Goal: Task Accomplishment & Management: Manage account settings

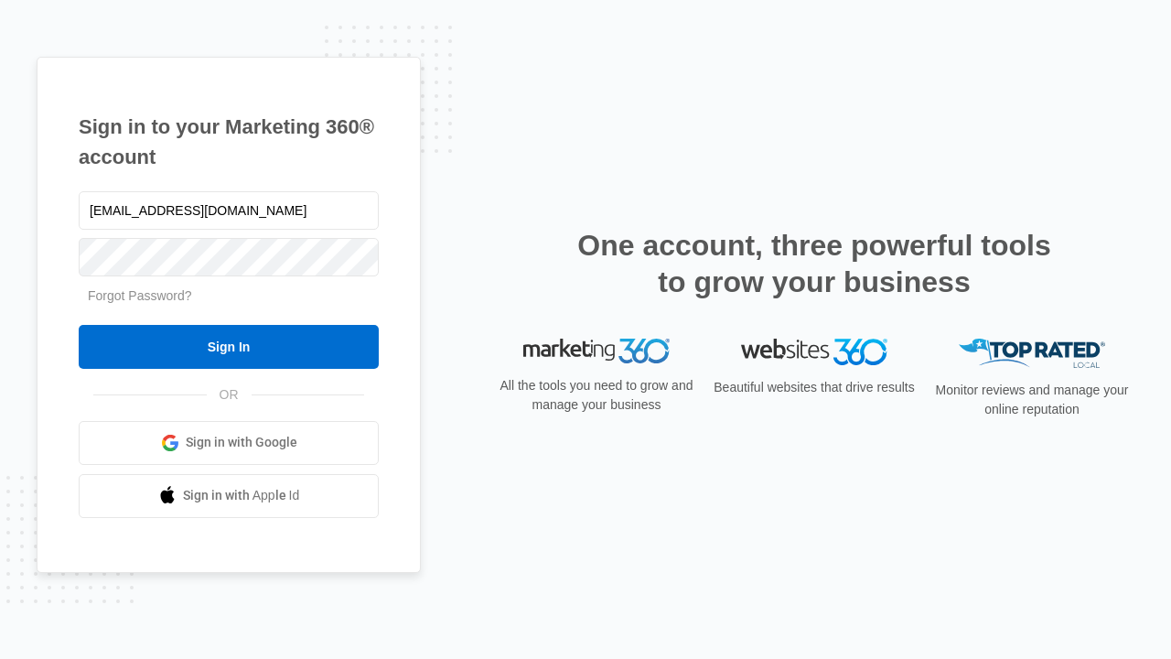
type input "dankie614@gmail.com"
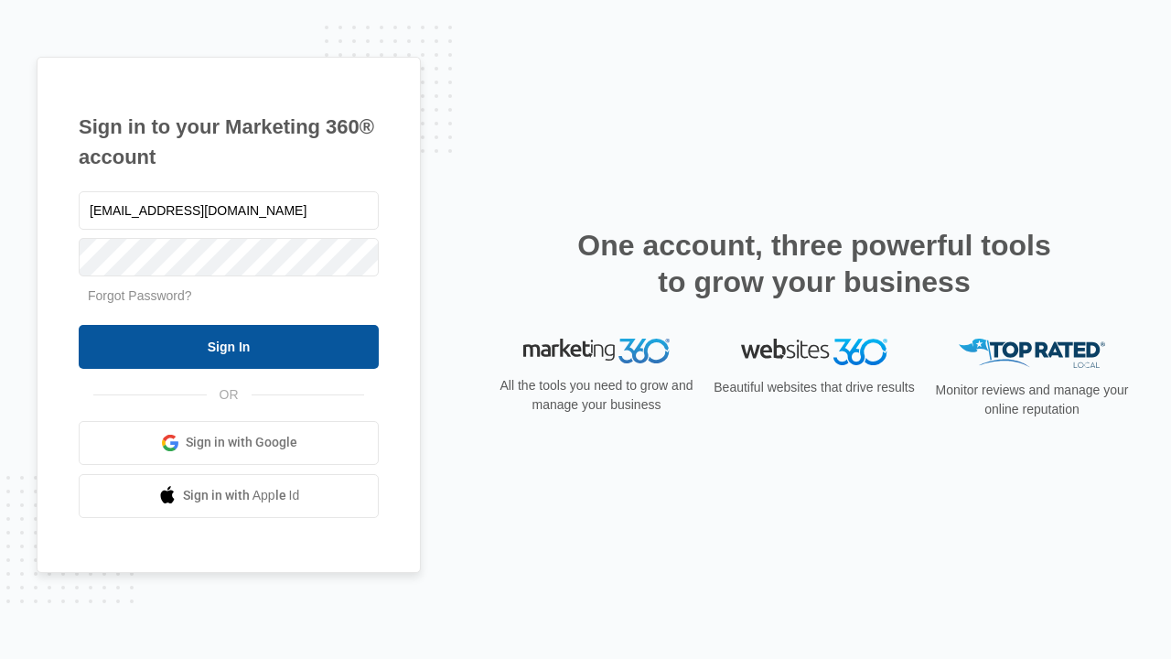
click at [229, 346] on input "Sign In" at bounding box center [229, 347] width 300 height 44
